Goal: Task Accomplishment & Management: Manage account settings

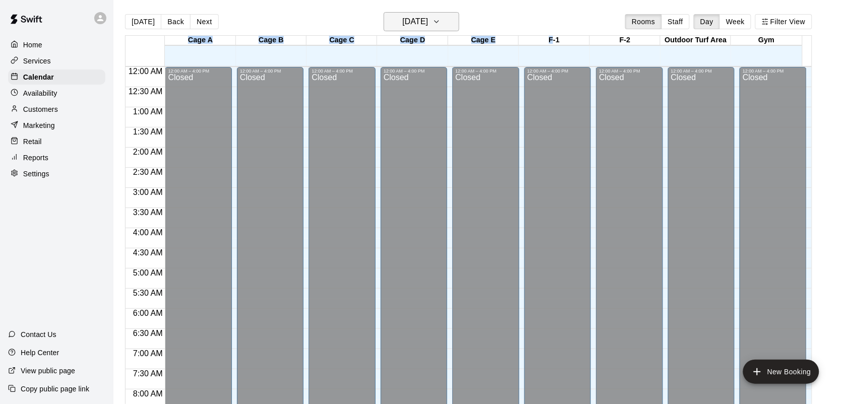
scroll to position [588, 0]
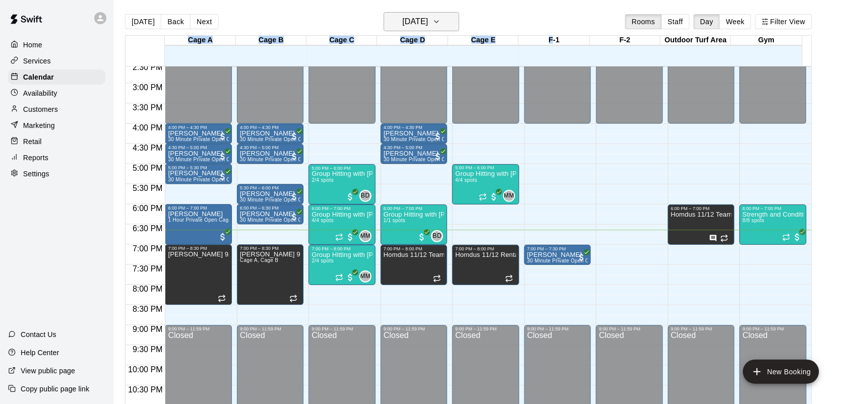
click at [440, 19] on icon "button" at bounding box center [436, 22] width 8 height 12
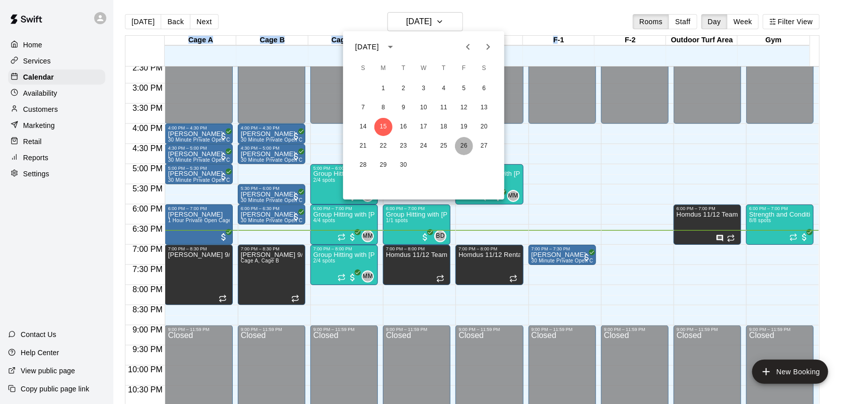
click at [466, 144] on button "26" at bounding box center [464, 146] width 18 height 18
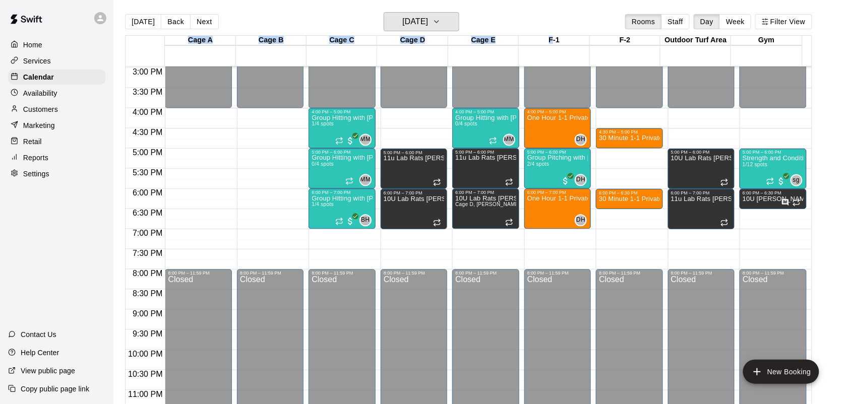
scroll to position [619, 0]
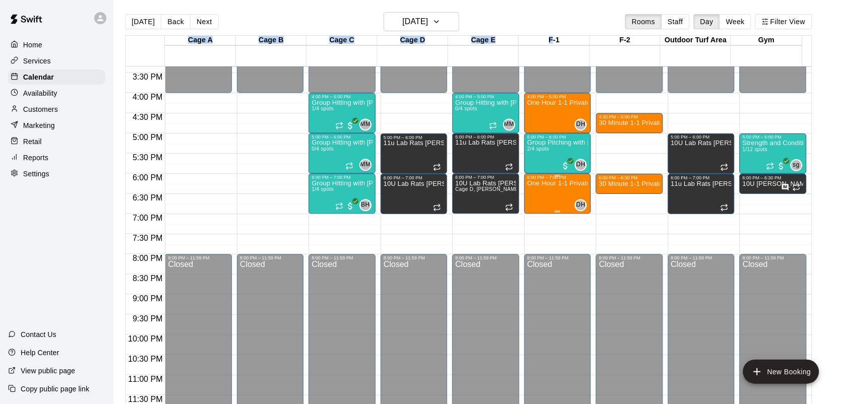
click at [560, 190] on div "One Hour 1-1 Private Pitching Lesson with [PERSON_NAME]" at bounding box center [557, 382] width 60 height 404
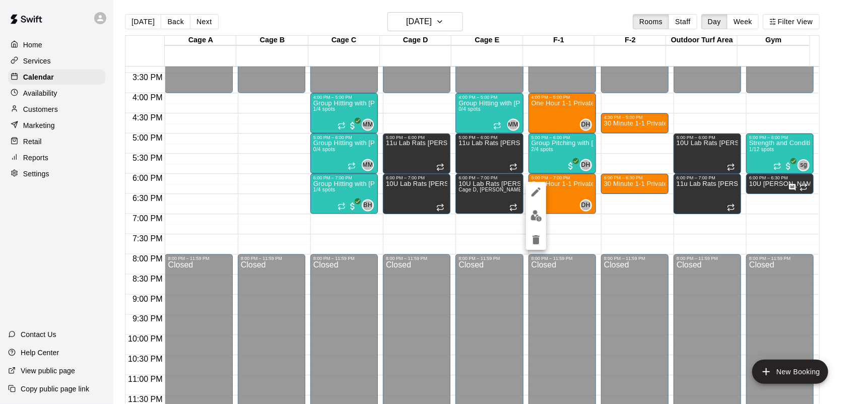
click at [441, 23] on div at bounding box center [427, 202] width 855 height 404
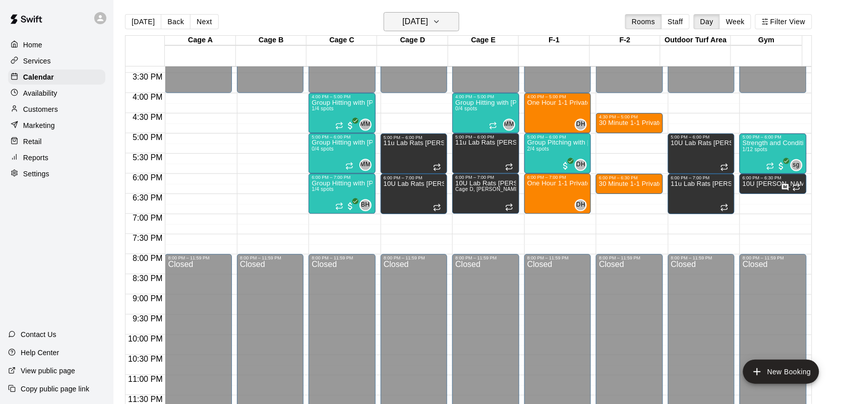
click at [435, 14] on button "[DATE]" at bounding box center [421, 21] width 76 height 19
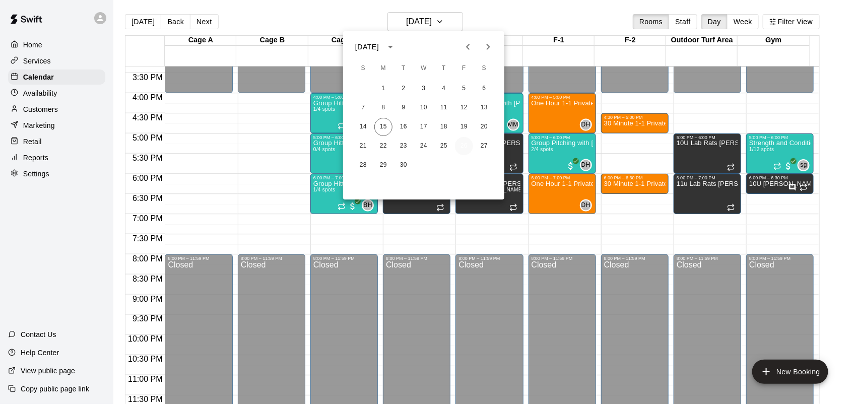
click at [469, 143] on button "26" at bounding box center [464, 146] width 18 height 18
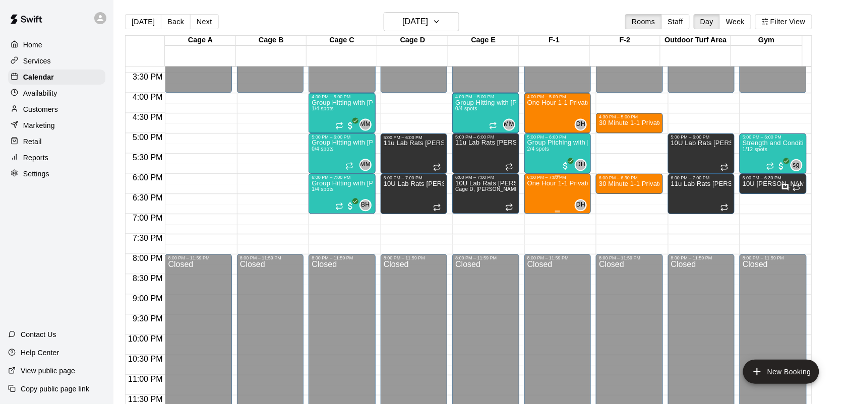
click at [547, 200] on div "One Hour 1-1 Private Pitching Lesson with [PERSON_NAME]" at bounding box center [557, 382] width 60 height 404
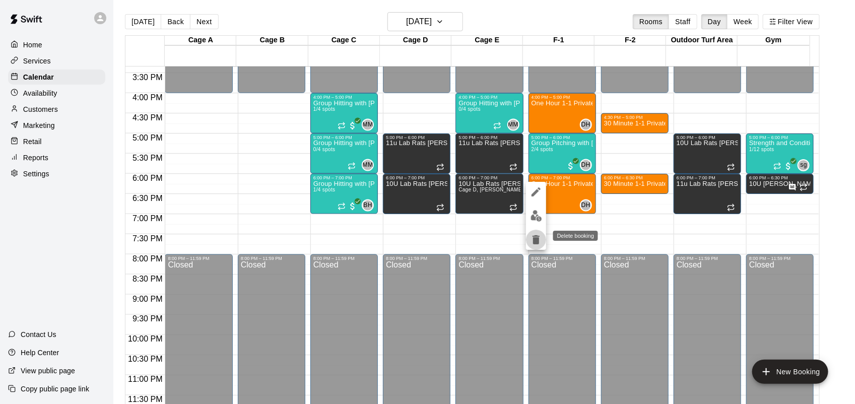
click at [538, 239] on icon "delete" at bounding box center [536, 239] width 7 height 9
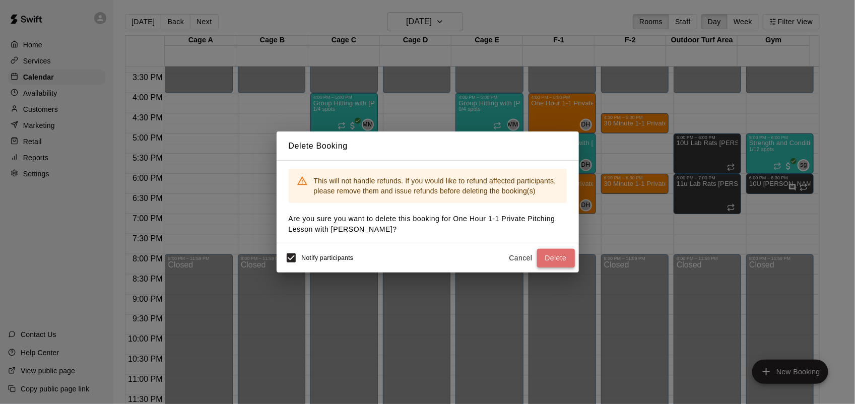
click at [553, 250] on button "Delete" at bounding box center [556, 258] width 38 height 19
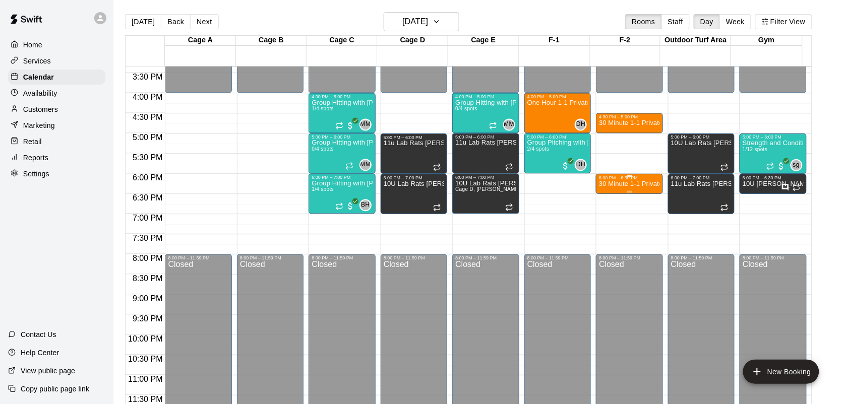
click at [605, 184] on p "30 Minute 1-1 Private Pitching Lesson with [PERSON_NAME]" at bounding box center [629, 184] width 60 height 0
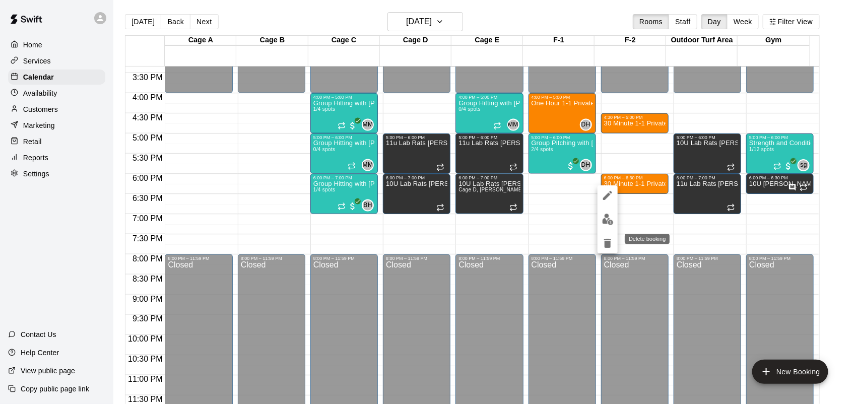
click at [608, 243] on icon "delete" at bounding box center [607, 243] width 7 height 9
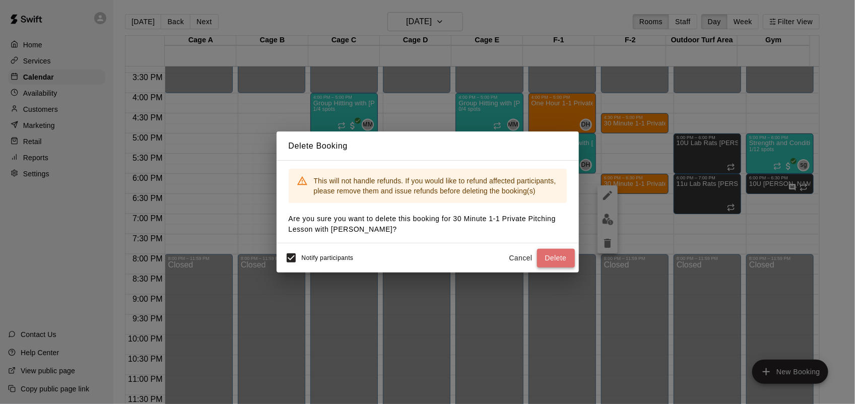
click at [555, 253] on button "Delete" at bounding box center [556, 258] width 38 height 19
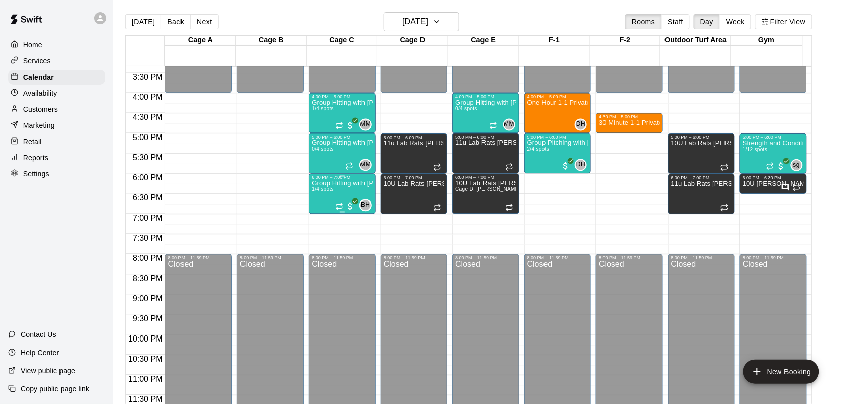
click at [347, 196] on div "Group Hitting with [PERSON_NAME] (13+) 1/4 spots" at bounding box center [341, 382] width 60 height 404
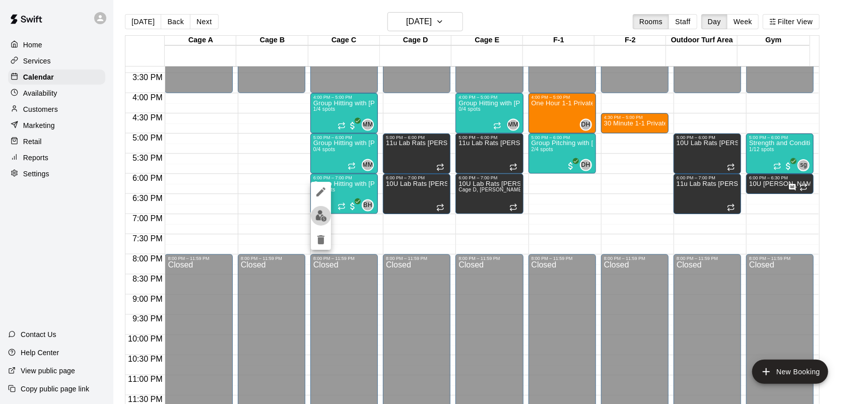
click at [326, 218] on img "edit" at bounding box center [321, 216] width 12 height 12
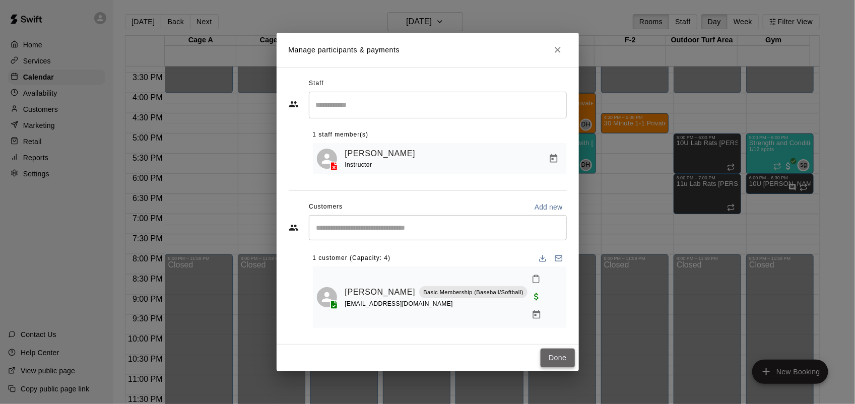
click at [552, 351] on button "Done" at bounding box center [558, 358] width 34 height 19
